Goal: Use online tool/utility: Utilize a website feature to perform a specific function

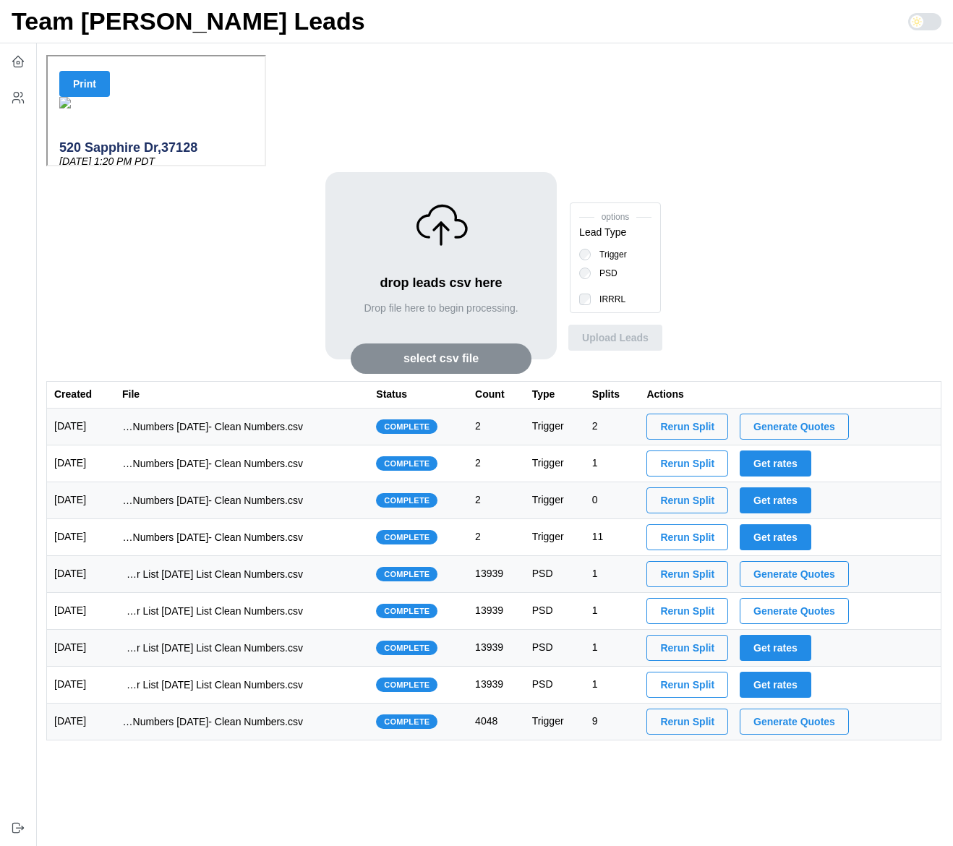
click at [81, 81] on span "Print" at bounding box center [83, 82] width 23 height 25
click at [99, 80] on button "Print" at bounding box center [83, 82] width 51 height 26
